Goal: Task Accomplishment & Management: Use online tool/utility

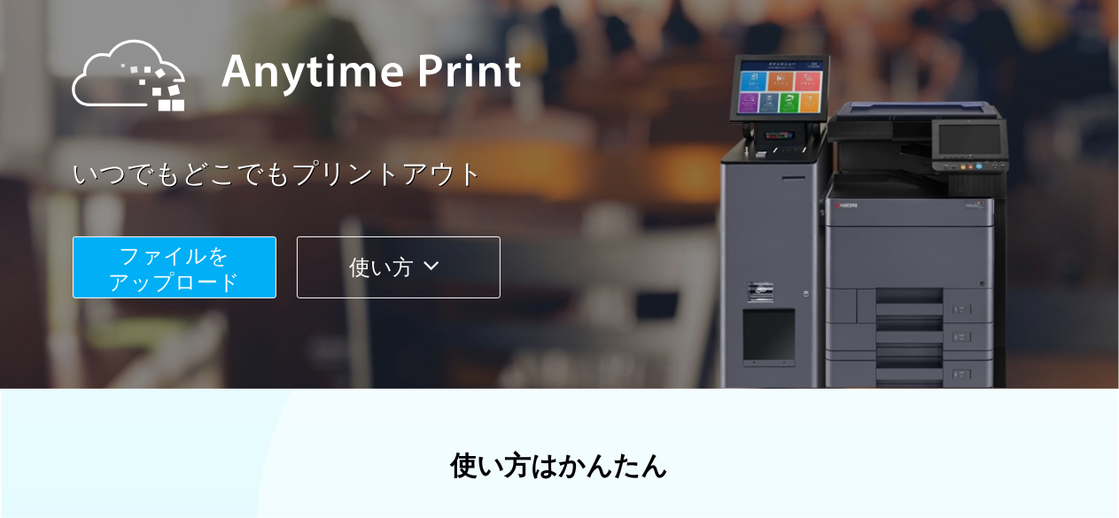
scroll to position [213, 0]
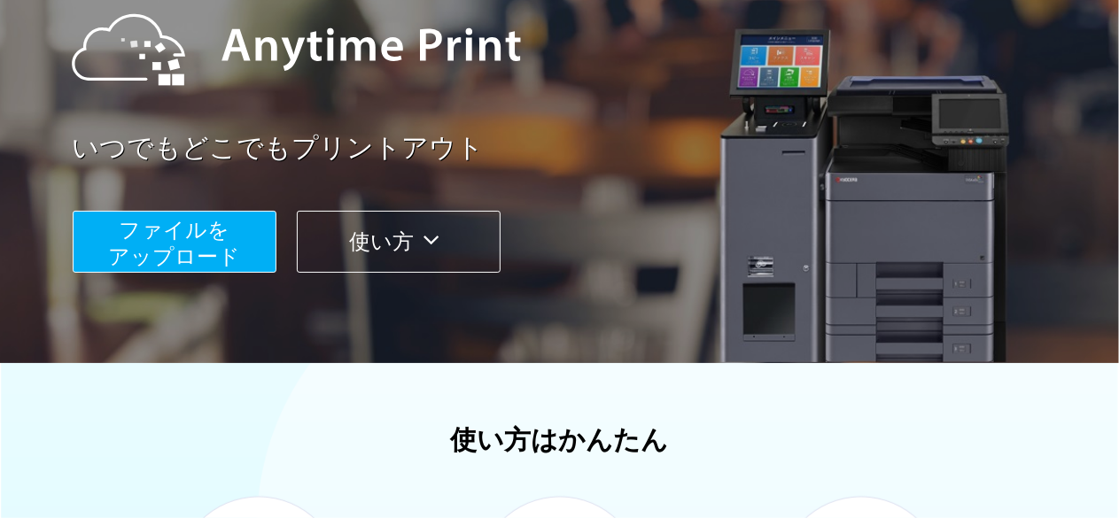
click at [123, 258] on span "ファイルを ​​アップロード" at bounding box center [174, 243] width 132 height 51
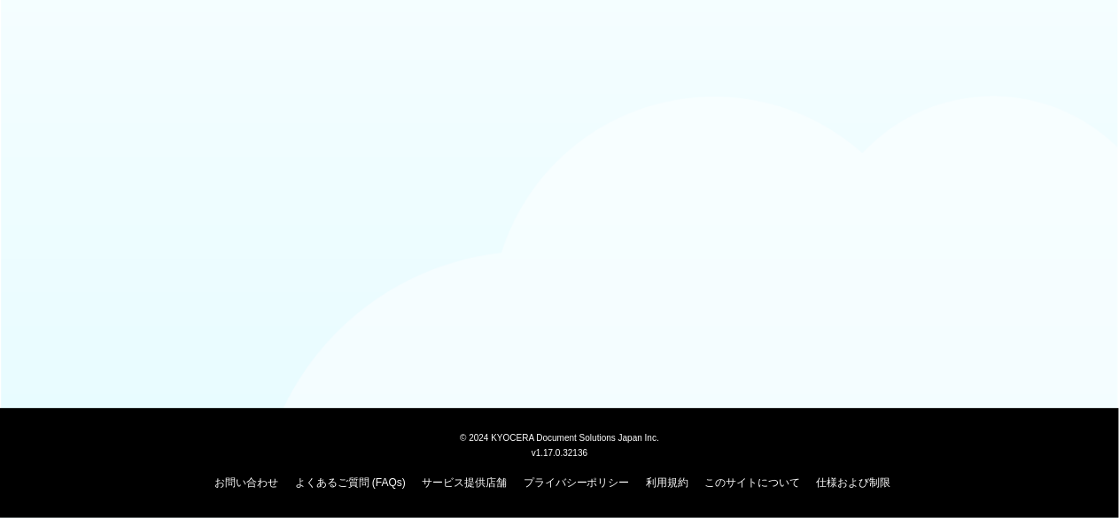
scroll to position [213, 0]
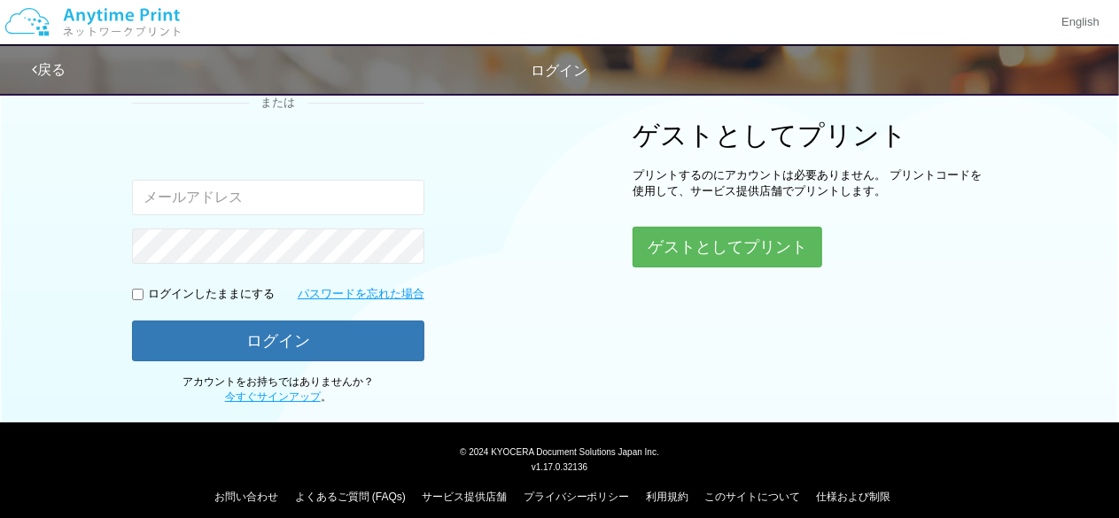
click at [378, 196] on input "email" at bounding box center [278, 197] width 292 height 35
click at [482, 208] on div "ログイン Google アカウントでログイン または 入力されたメールアドレスまたはパスワードが正しくありません。 ログインしたままにする パスワードを忘れた…" at bounding box center [559, 138] width 1063 height 534
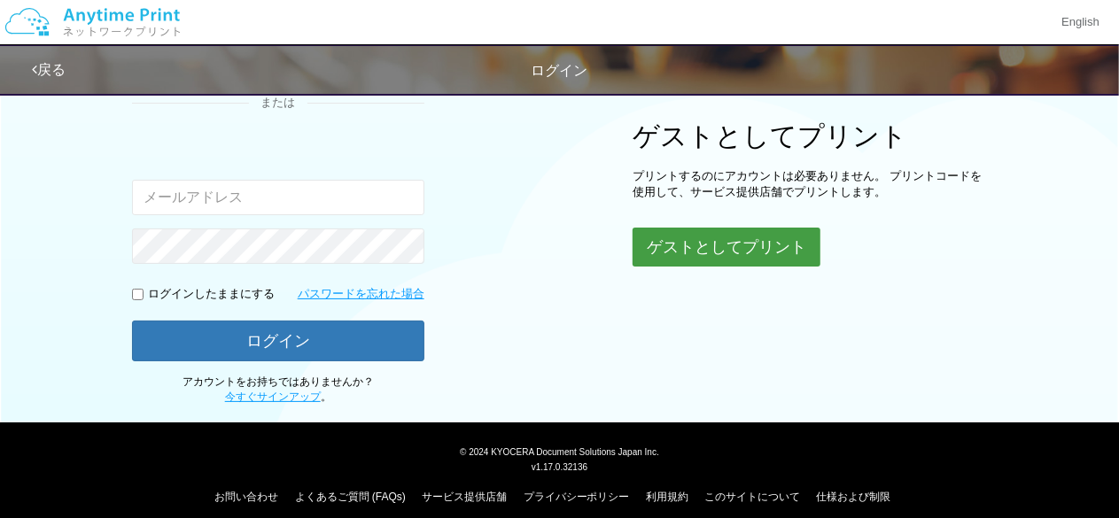
click at [684, 228] on button "ゲストとしてプリント" at bounding box center [727, 247] width 188 height 39
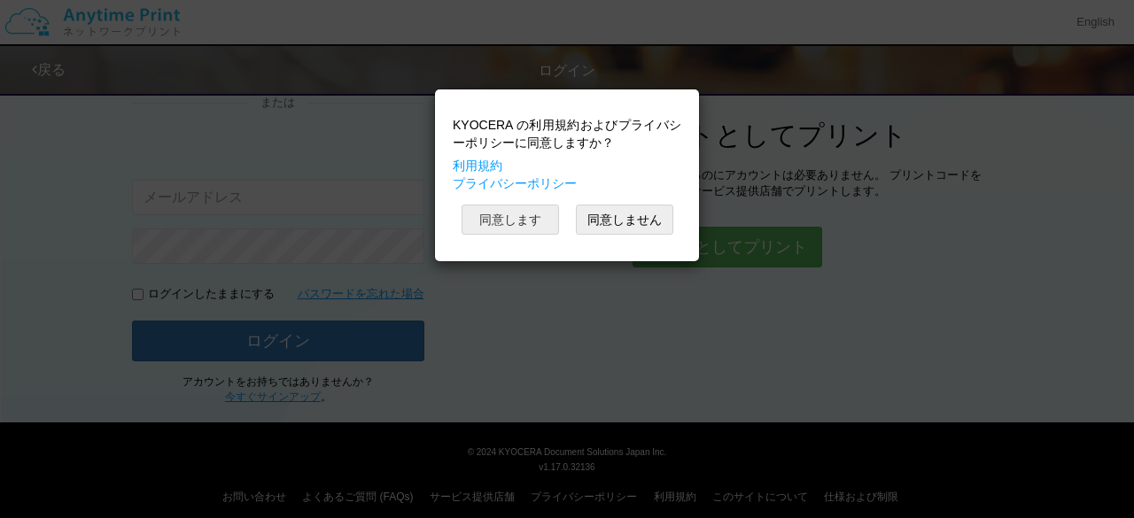
click at [512, 226] on button "同意します" at bounding box center [510, 220] width 97 height 30
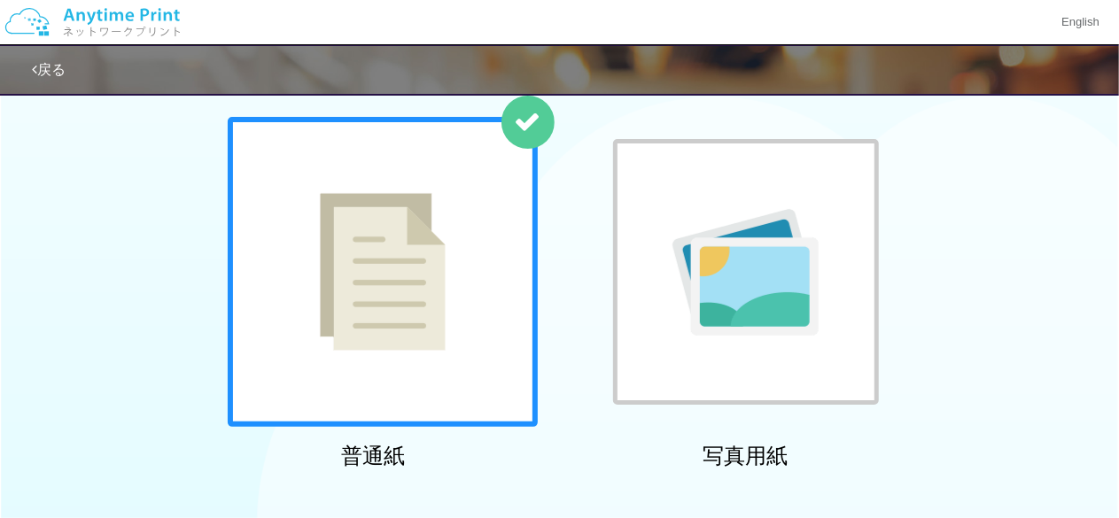
scroll to position [213, 0]
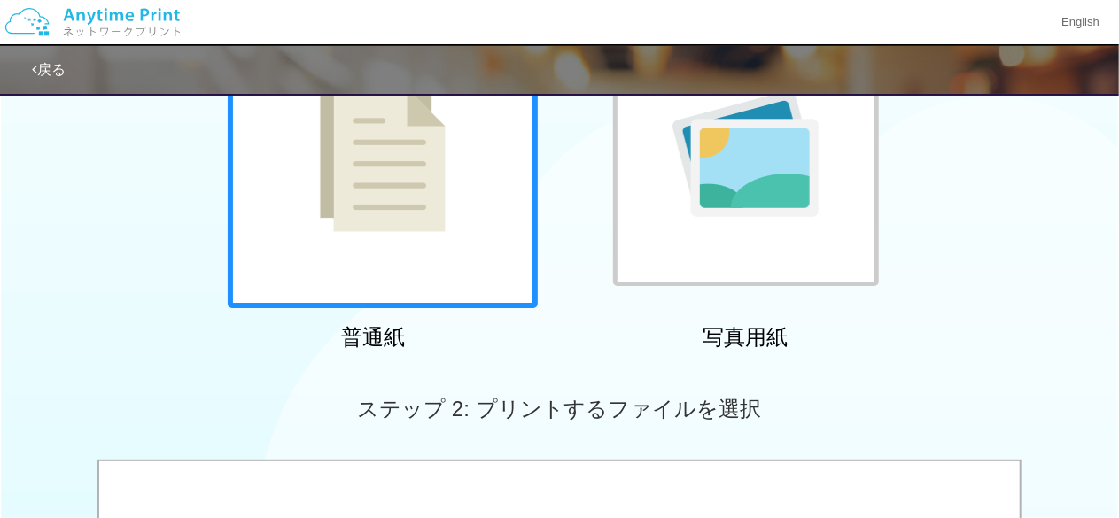
click at [904, 368] on div "ステップ 2: プリントするファイルを選択" at bounding box center [559, 409] width 1119 height 101
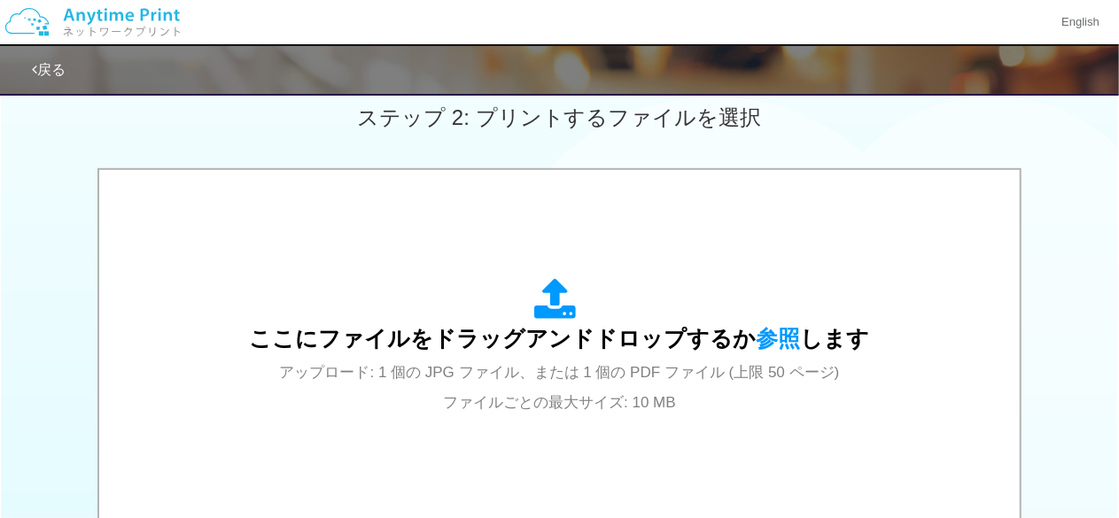
scroll to position [567, 0]
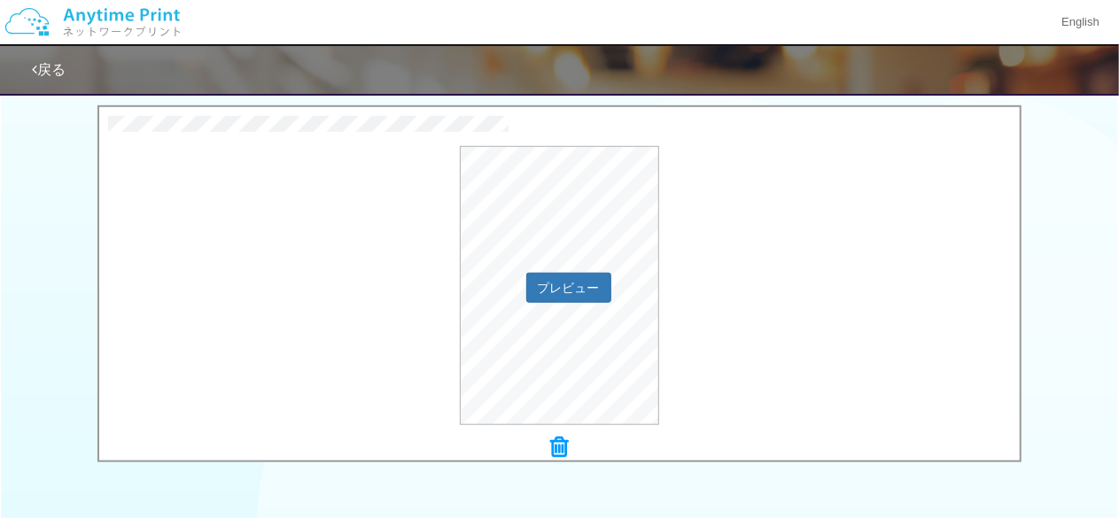
click at [822, 240] on div "プレビュー" at bounding box center [559, 285] width 921 height 279
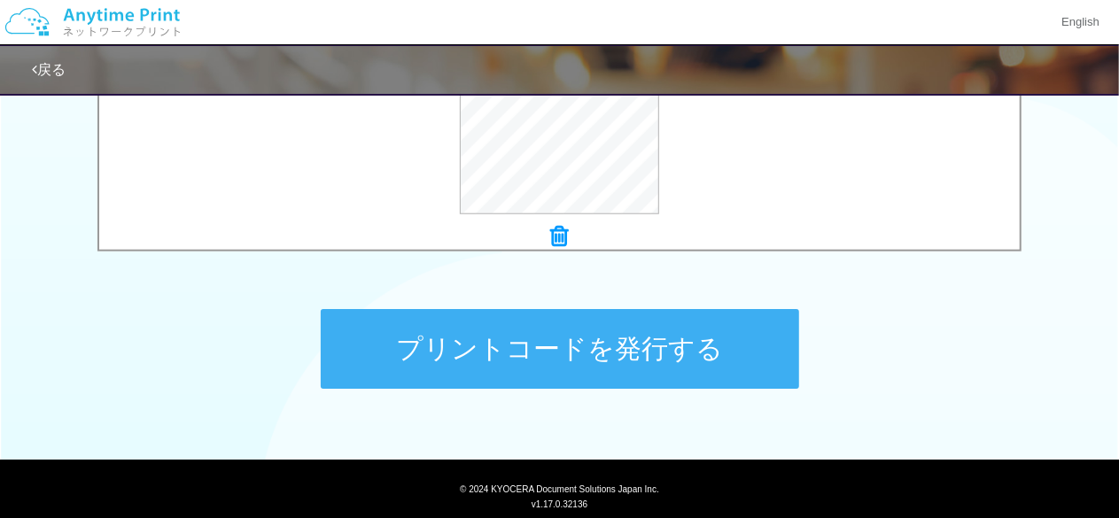
scroll to position [828, 0]
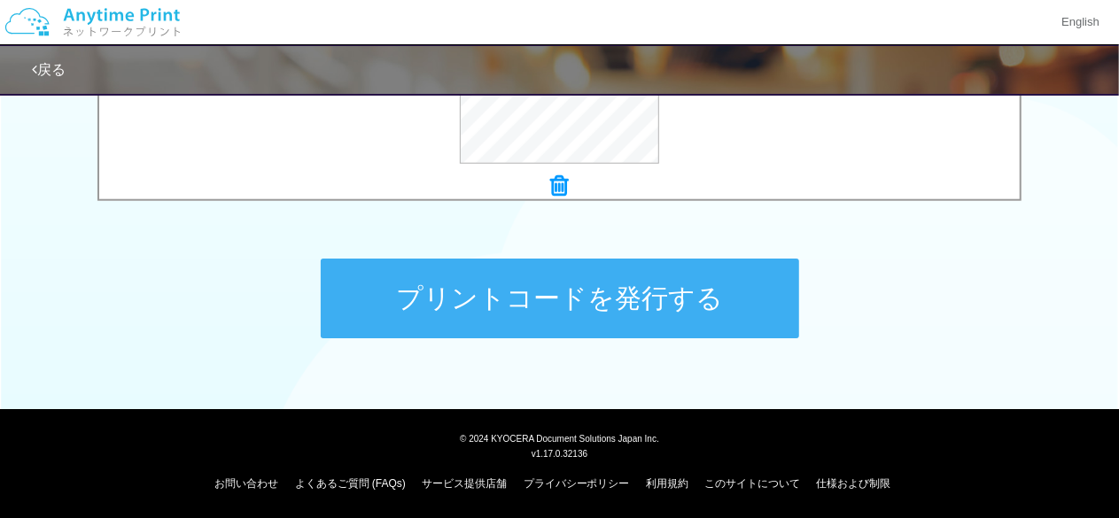
click at [626, 334] on button "プリントコードを発行する" at bounding box center [560, 299] width 478 height 80
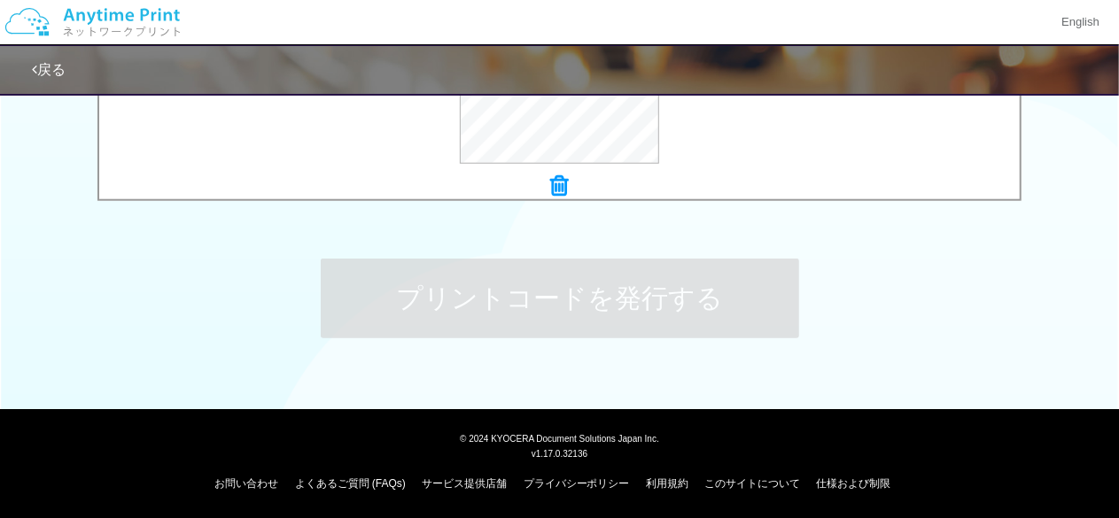
scroll to position [0, 0]
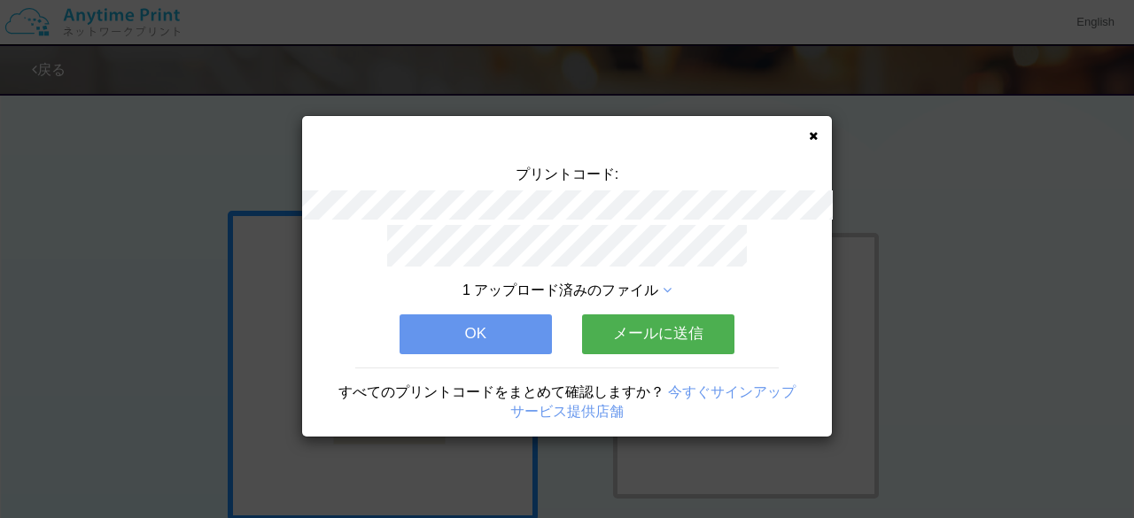
click at [517, 324] on button "OK" at bounding box center [476, 334] width 152 height 39
